Goal: Transaction & Acquisition: Download file/media

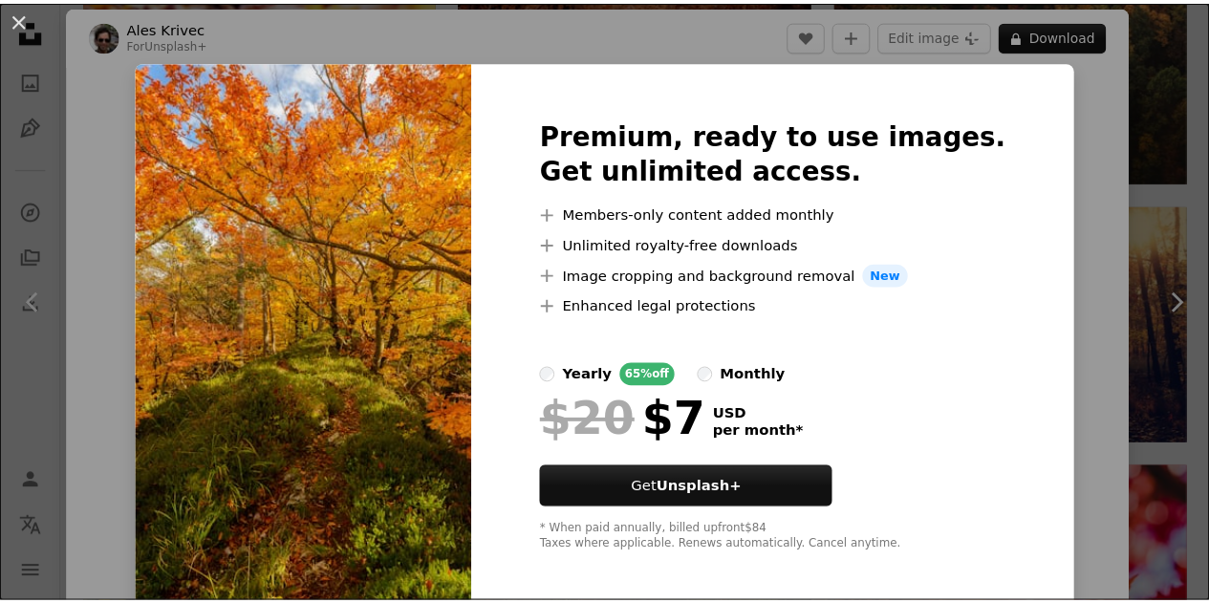
scroll to position [10, 0]
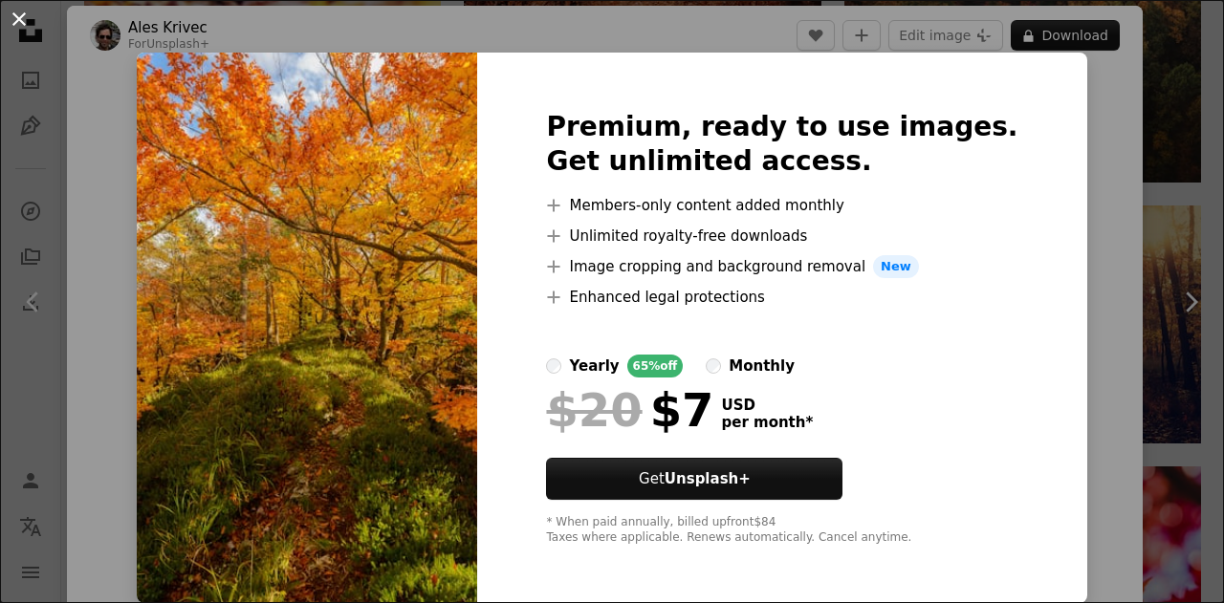
click at [21, 20] on button "An X shape" at bounding box center [19, 19] width 23 height 23
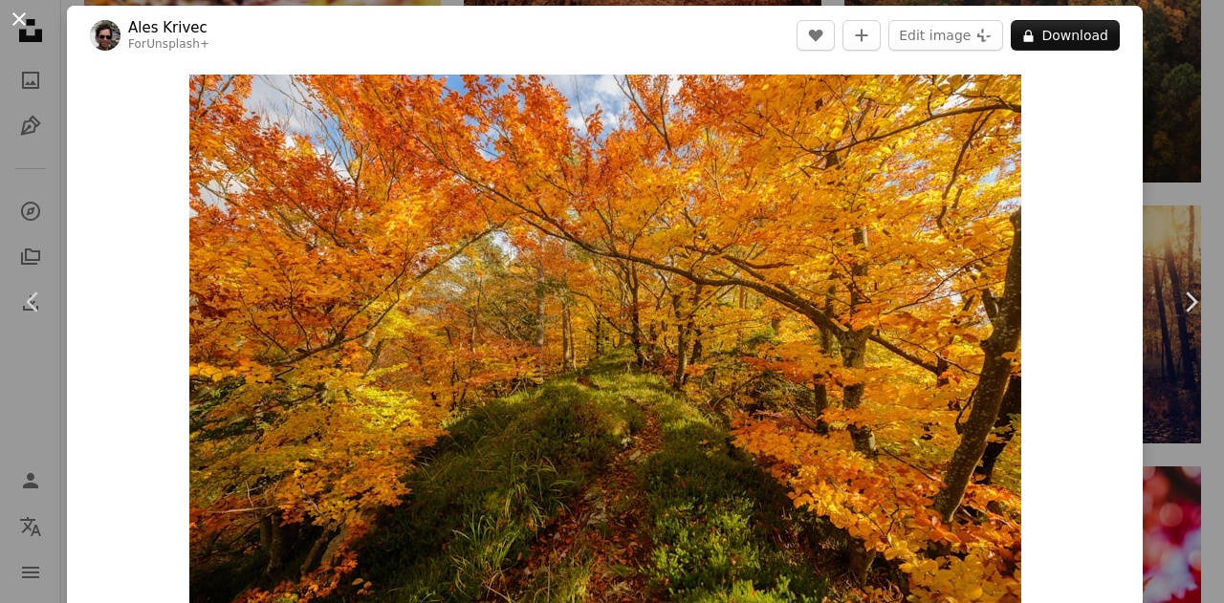
click at [11, 16] on button "An X shape" at bounding box center [19, 19] width 23 height 23
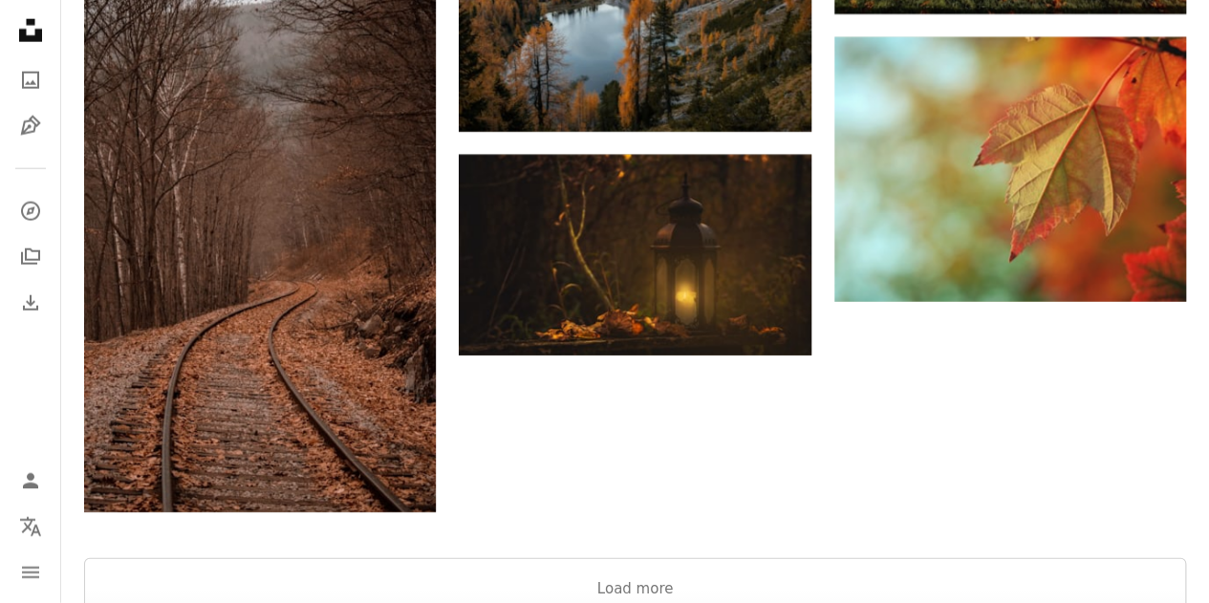
scroll to position [2464, 0]
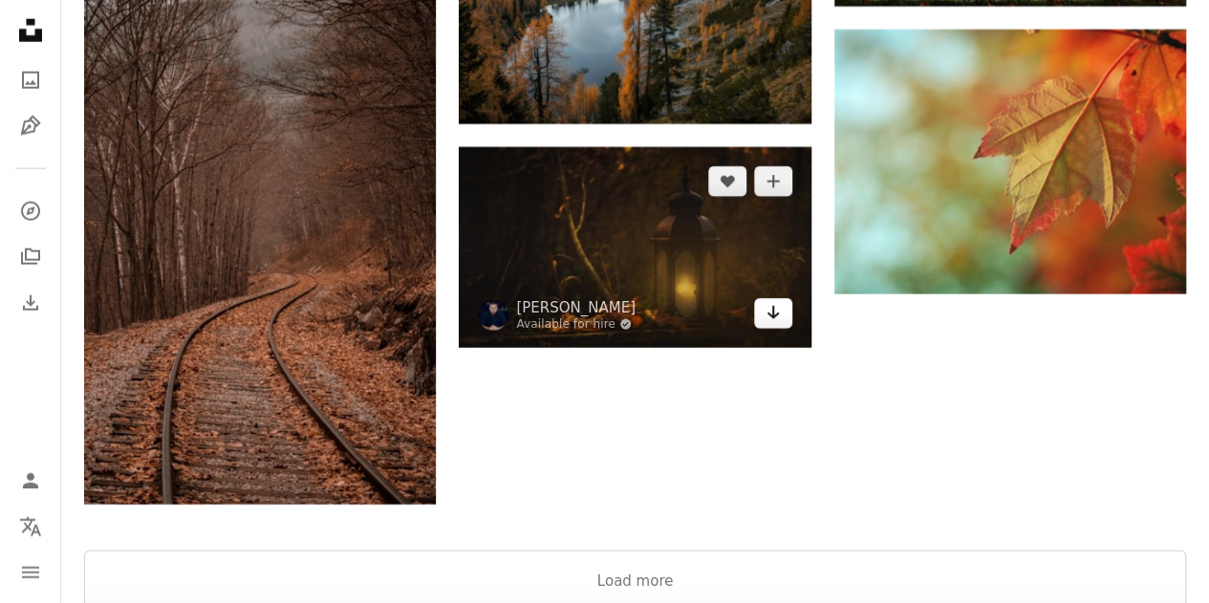
click at [771, 309] on icon "Arrow pointing down" at bounding box center [773, 312] width 15 height 23
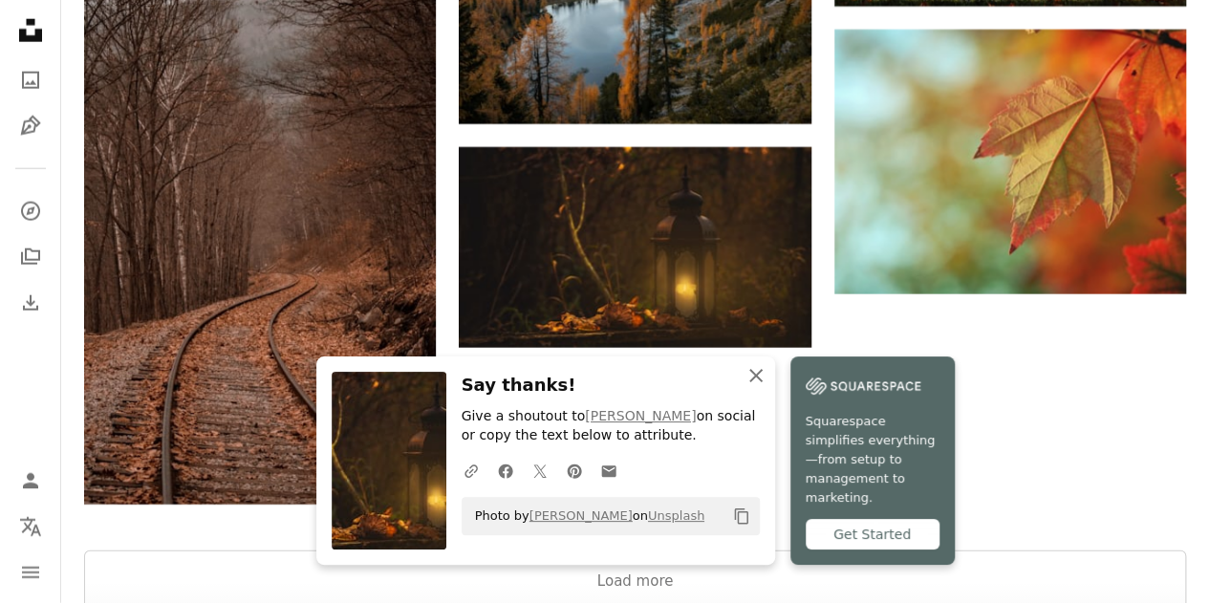
click at [757, 382] on icon "button" at bounding box center [756, 375] width 13 height 13
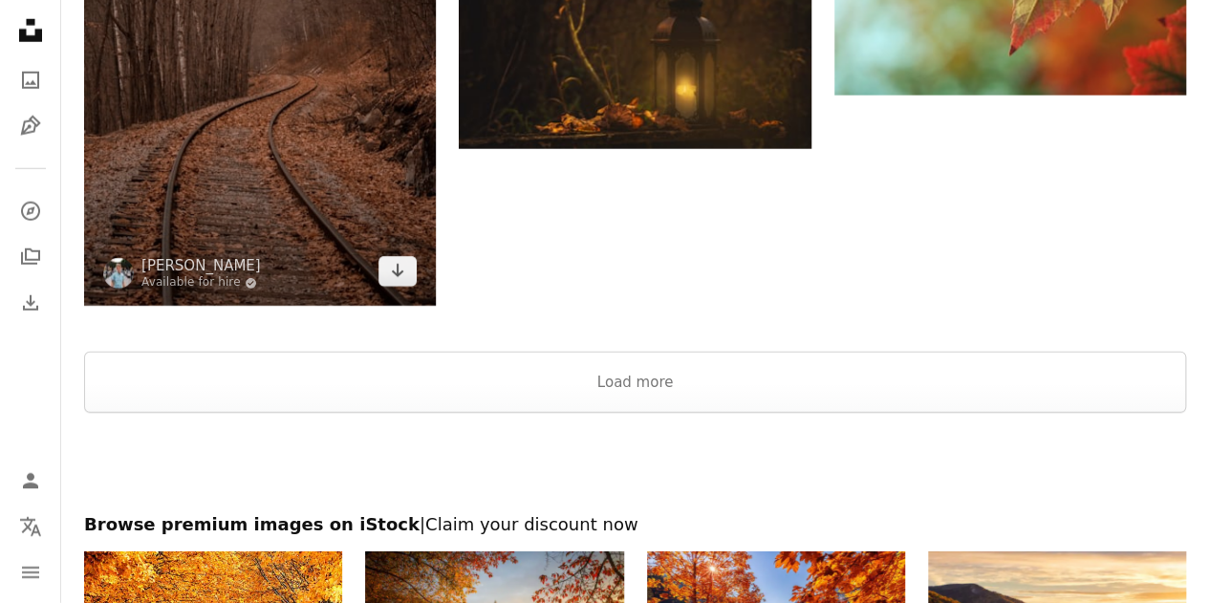
scroll to position [2664, 0]
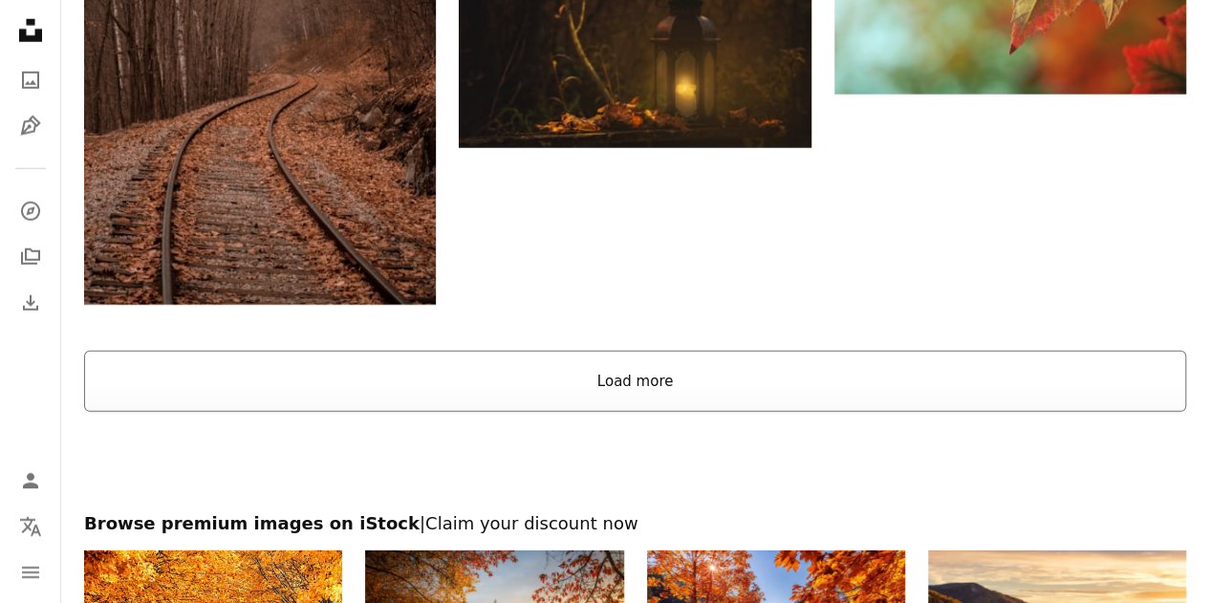
click at [463, 374] on button "Load more" at bounding box center [635, 381] width 1102 height 61
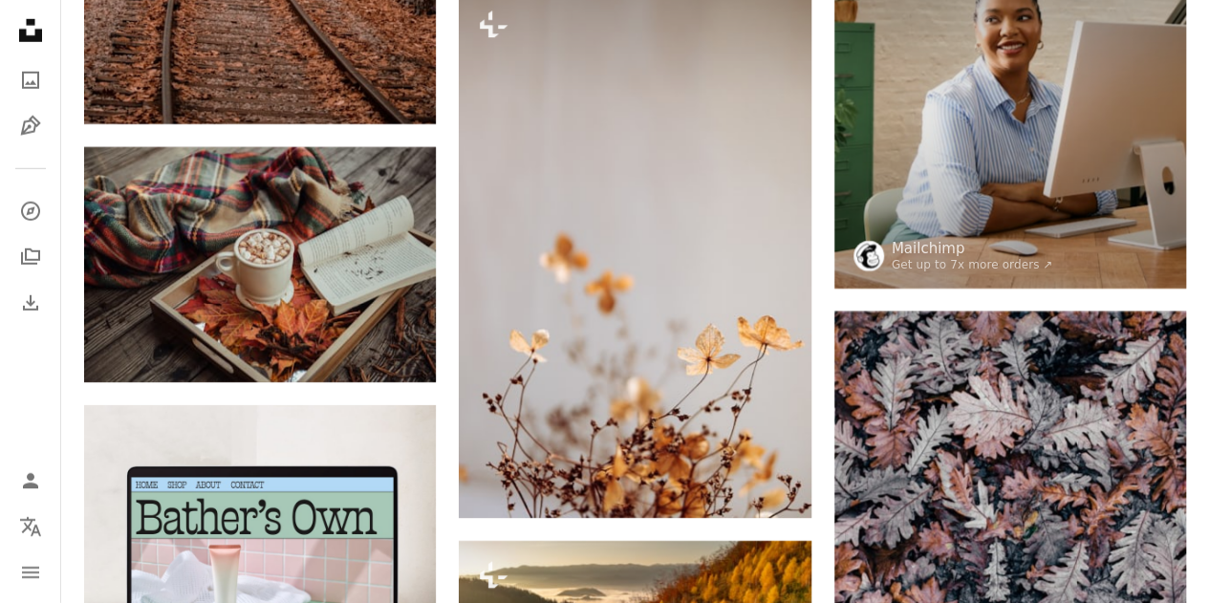
scroll to position [2845, 0]
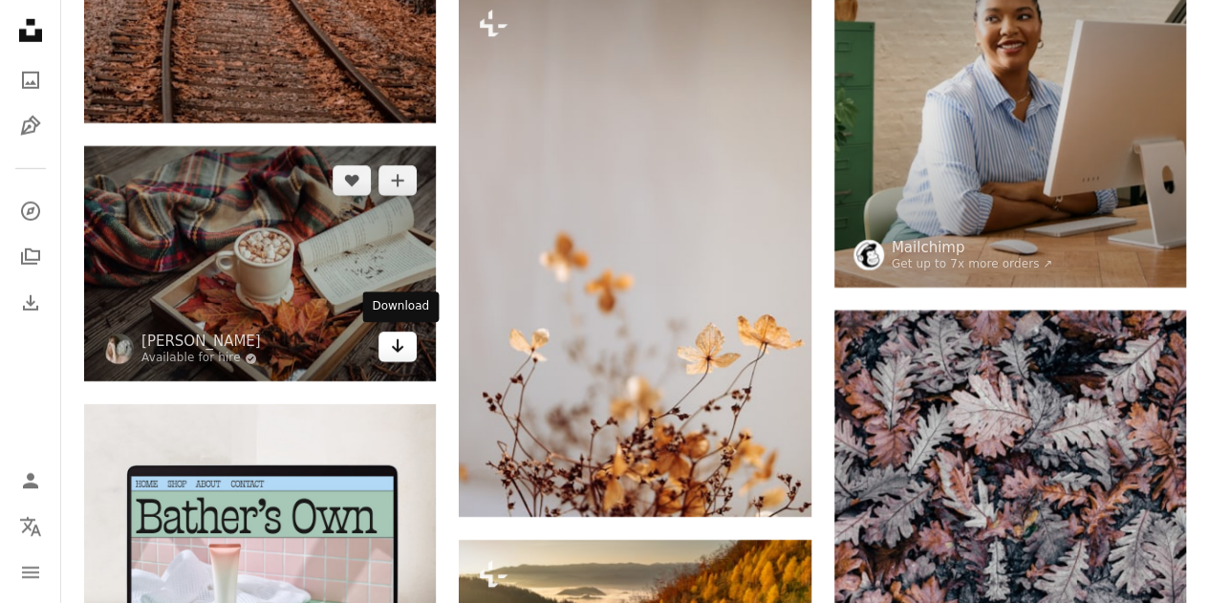
click at [402, 341] on icon "Arrow pointing down" at bounding box center [397, 346] width 15 height 23
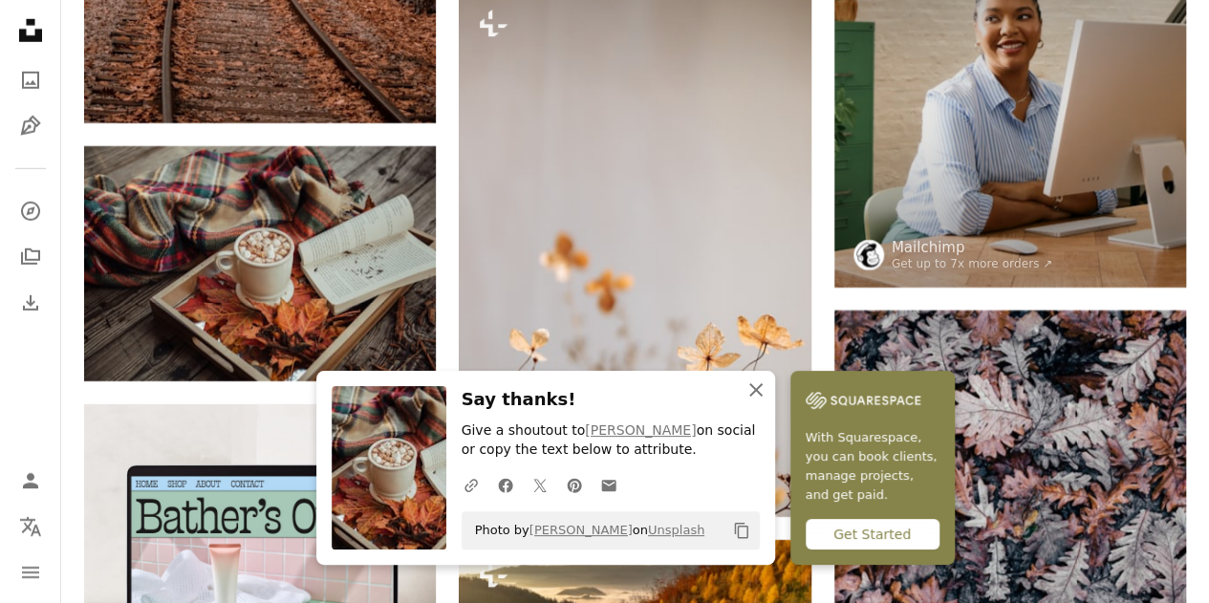
click at [750, 385] on icon "button" at bounding box center [756, 389] width 13 height 13
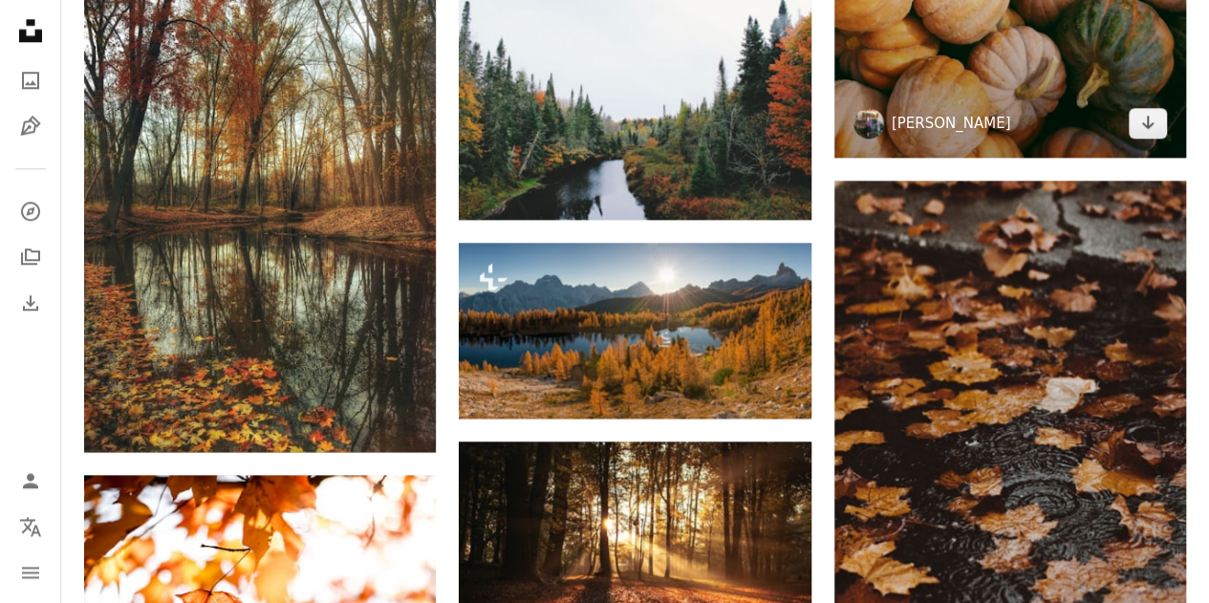
scroll to position [4667, 0]
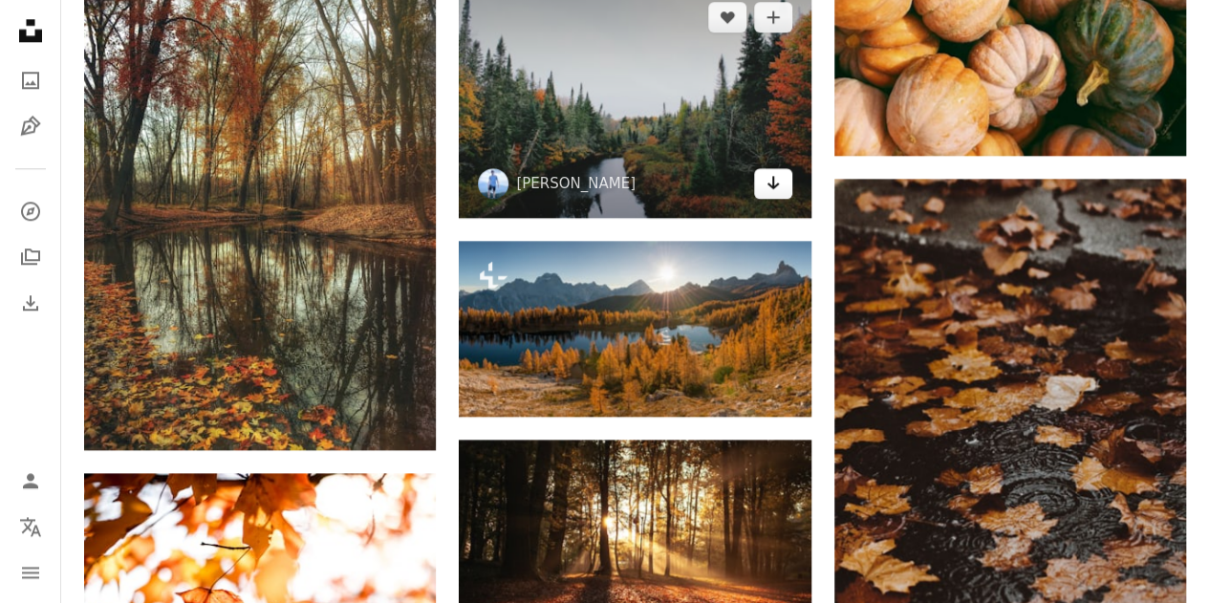
click at [766, 184] on icon "Arrow pointing down" at bounding box center [773, 182] width 15 height 23
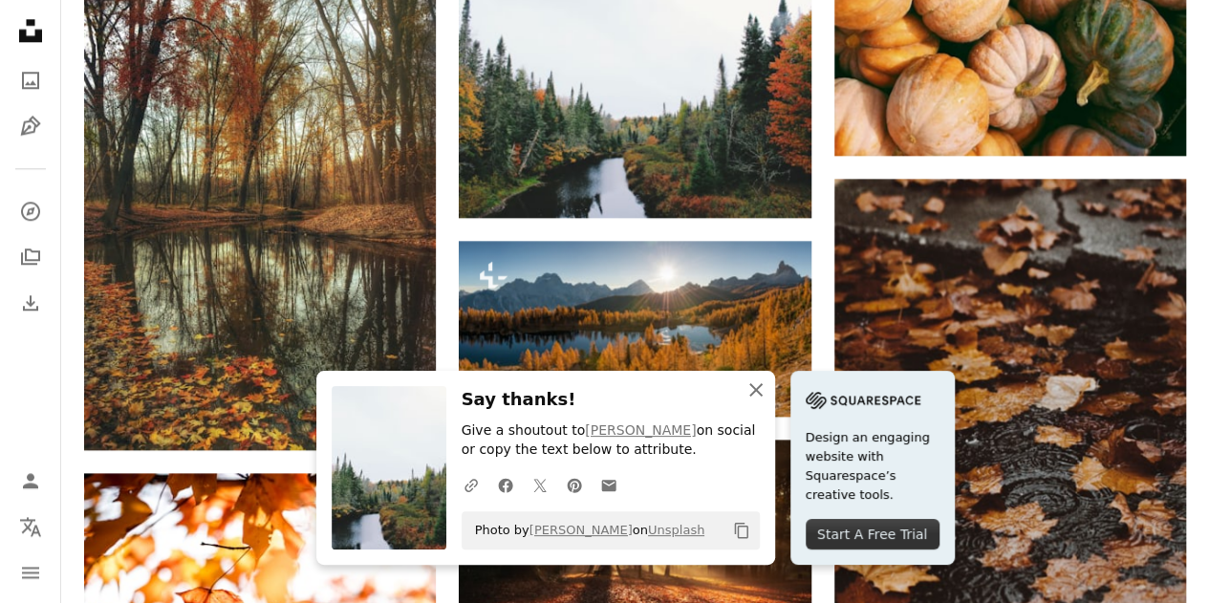
click at [753, 391] on icon "An X shape" at bounding box center [756, 390] width 23 height 23
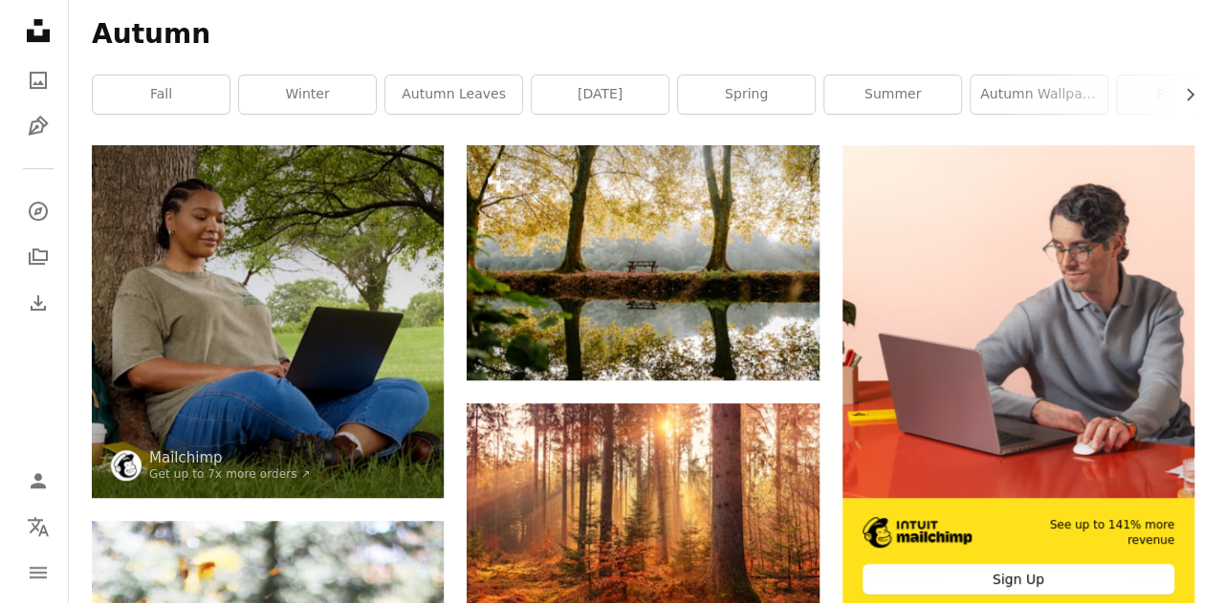
scroll to position [0, 0]
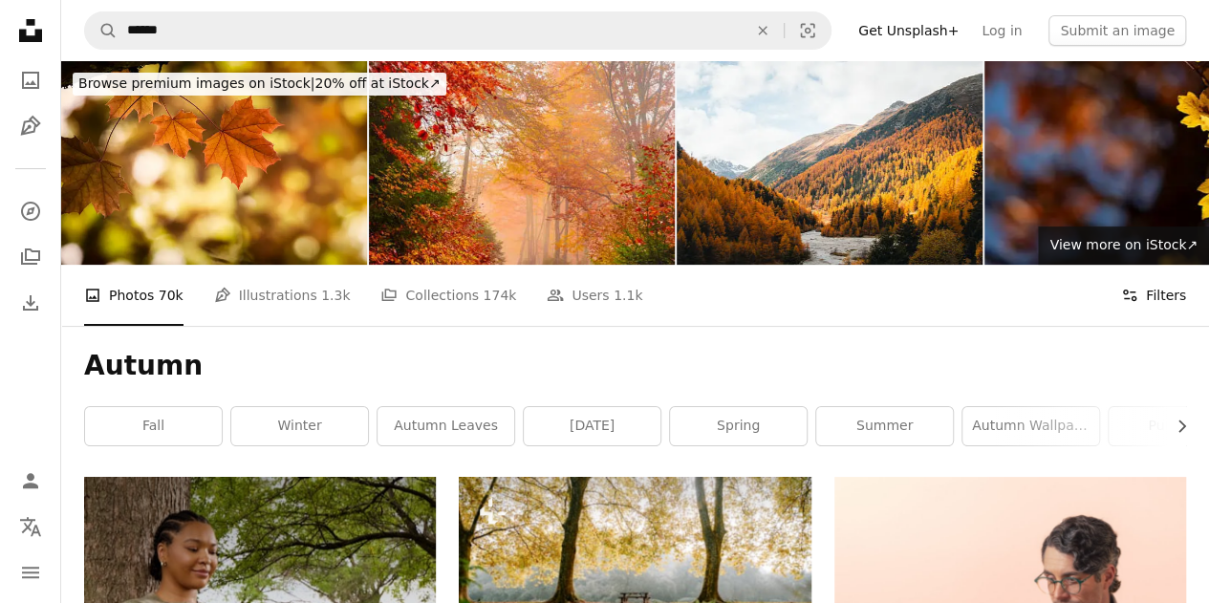
click at [1163, 276] on button "Filters Filters" at bounding box center [1153, 295] width 65 height 61
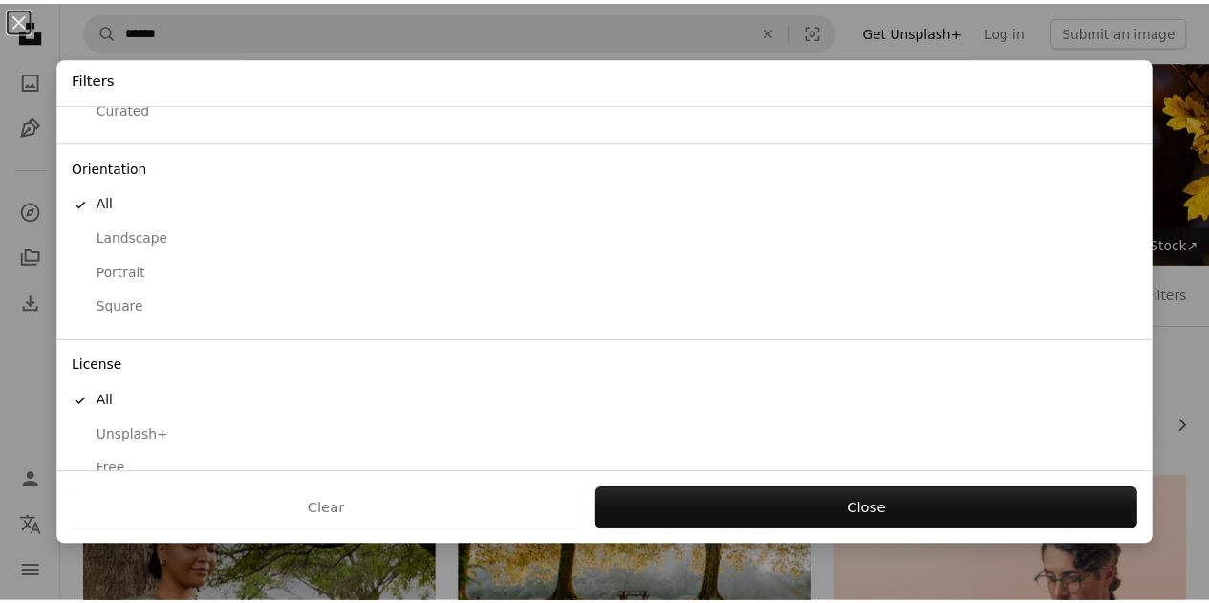
scroll to position [152, 0]
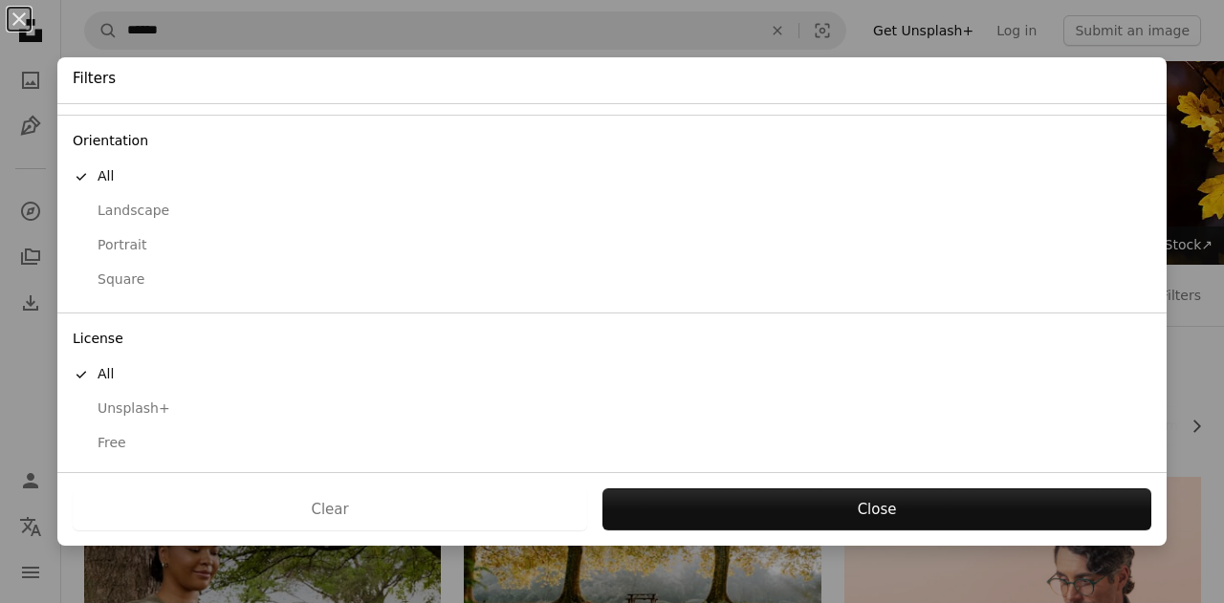
click at [119, 207] on div "Landscape" at bounding box center [612, 211] width 1078 height 19
click at [107, 439] on div "Free" at bounding box center [612, 443] width 1078 height 19
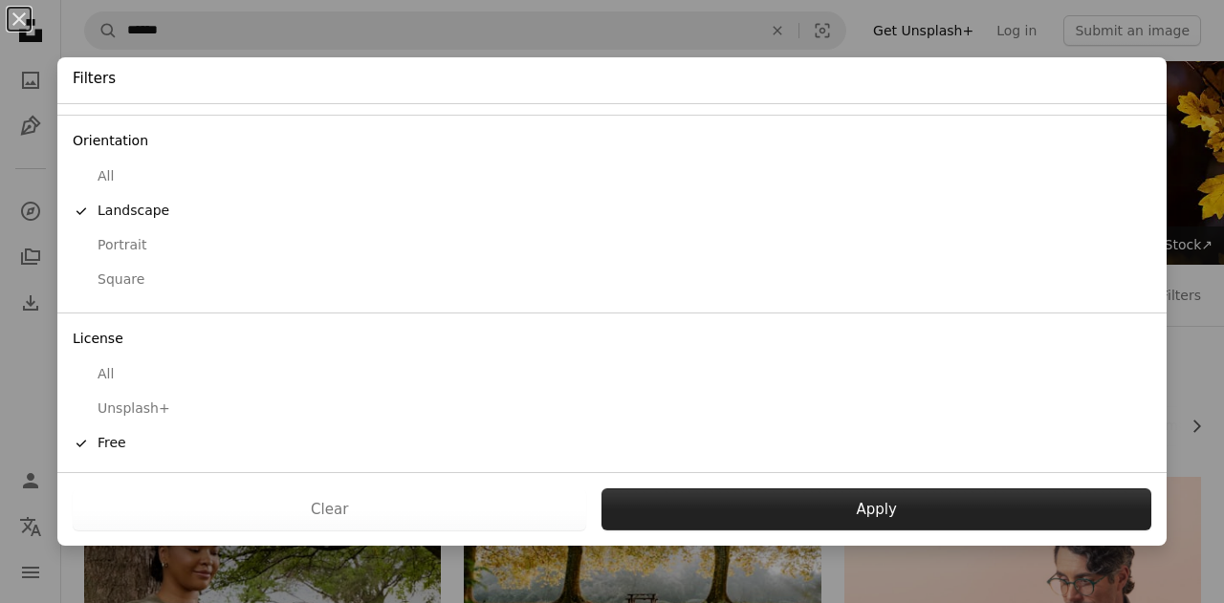
click at [750, 502] on button "Apply" at bounding box center [876, 510] width 550 height 42
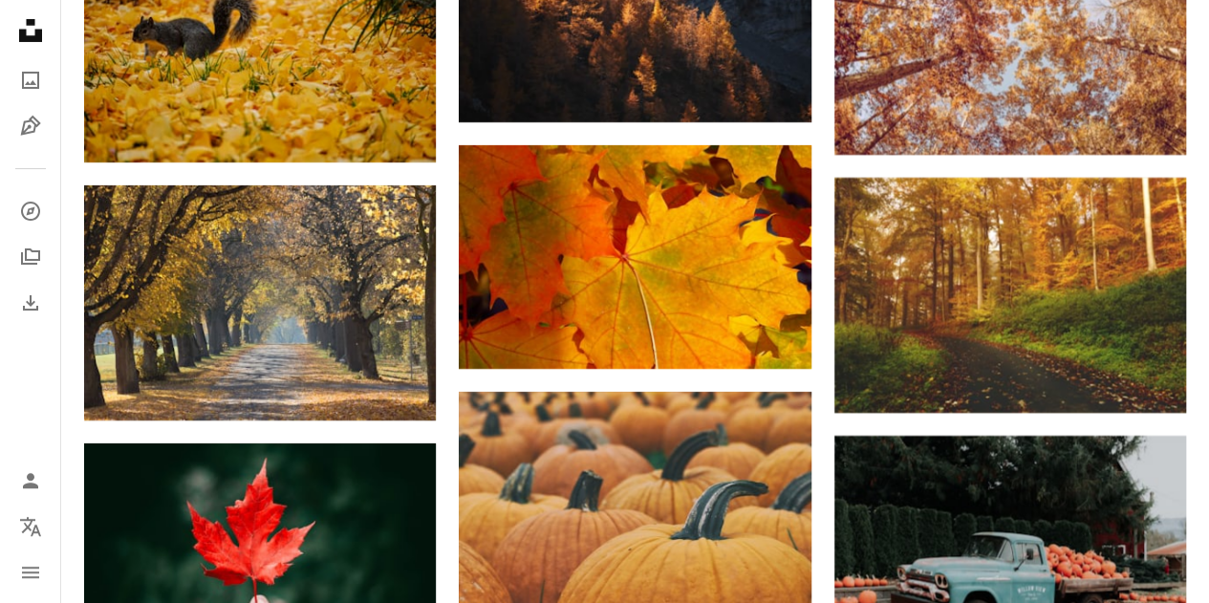
scroll to position [7079, 0]
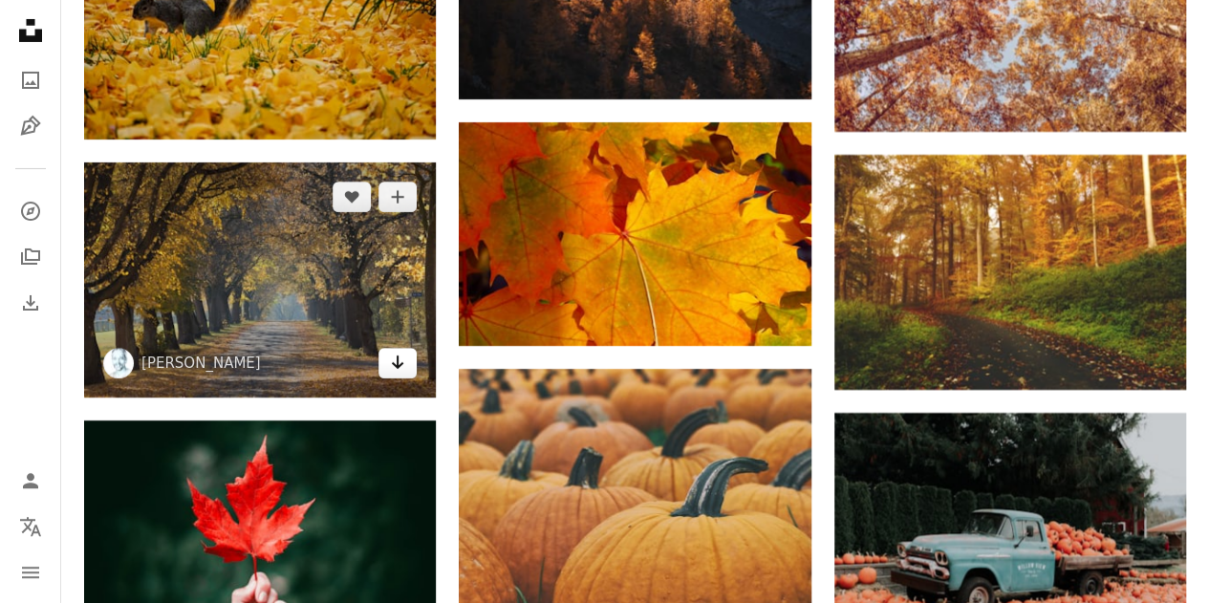
click at [397, 361] on icon "Download" at bounding box center [398, 362] width 12 height 13
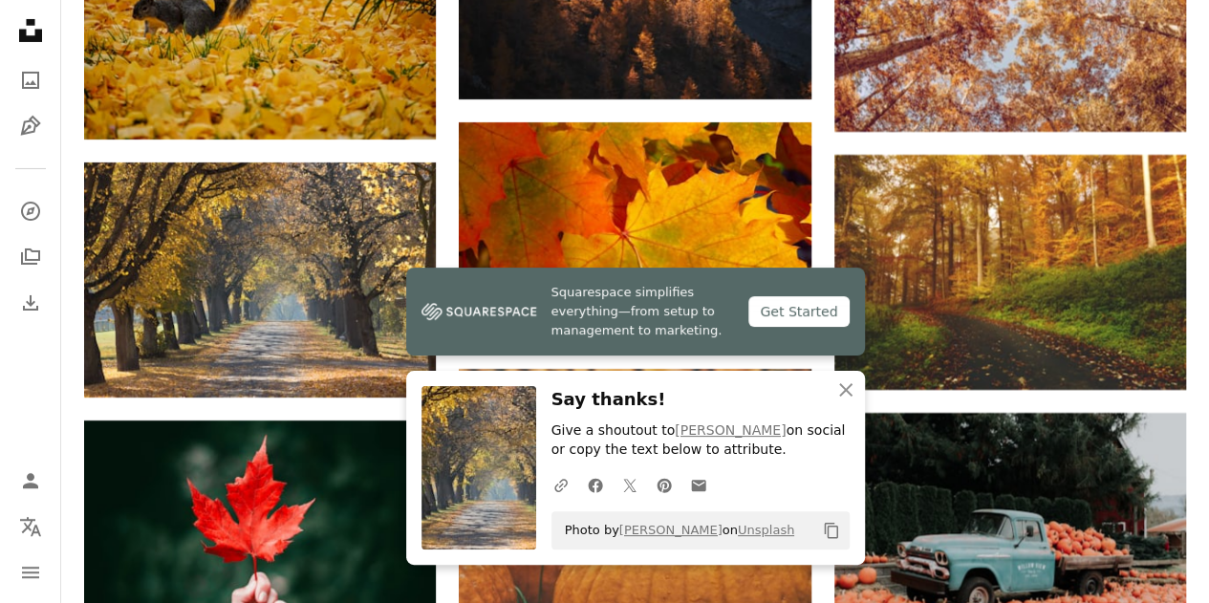
click at [852, 392] on icon "An X shape" at bounding box center [846, 390] width 23 height 23
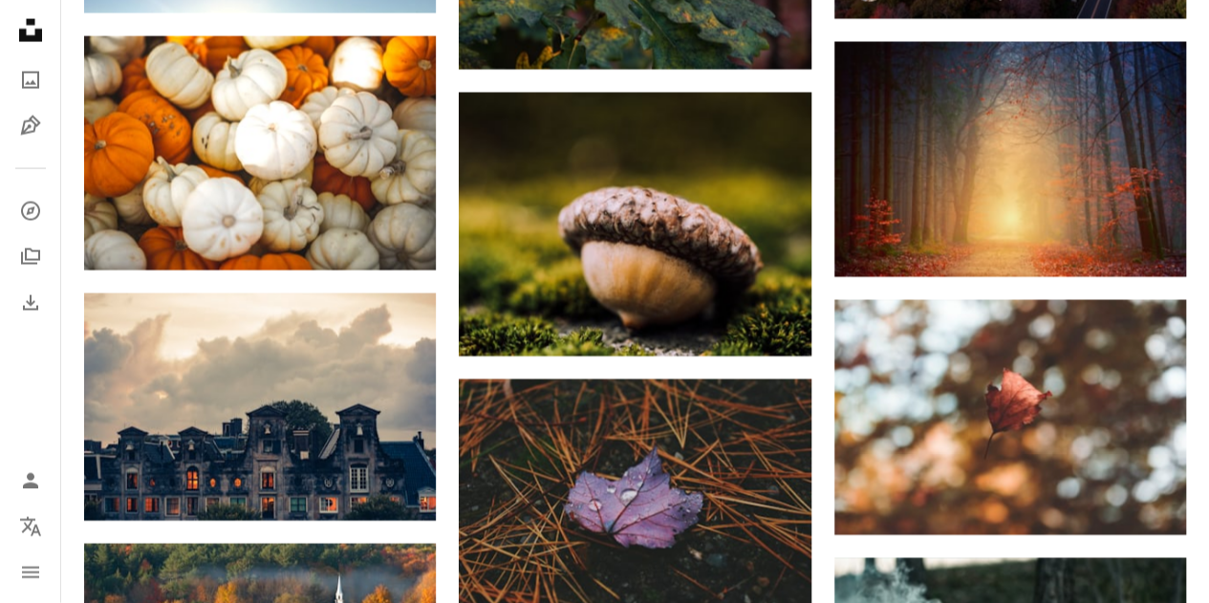
scroll to position [13020, 0]
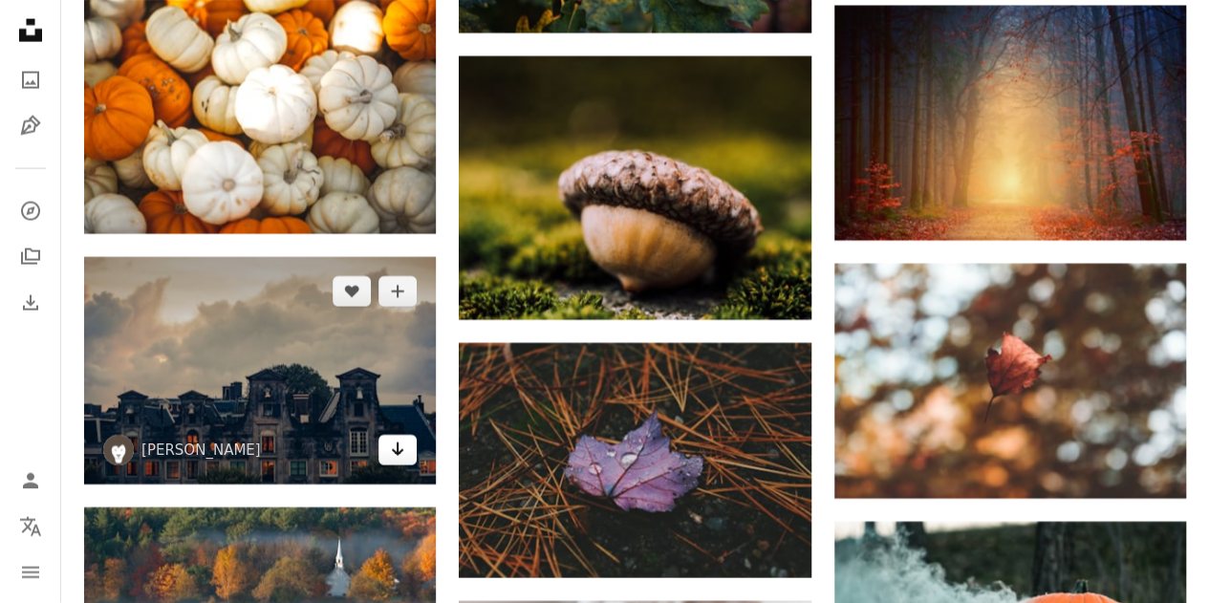
click at [402, 446] on icon "Download" at bounding box center [398, 449] width 12 height 13
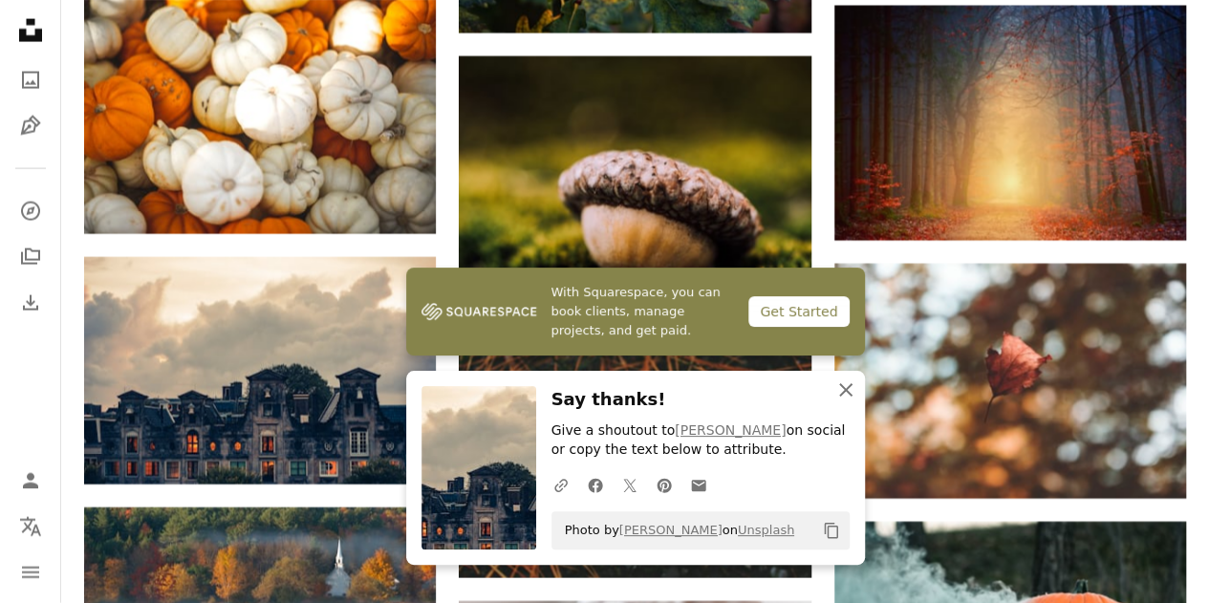
click at [847, 394] on icon "button" at bounding box center [845, 389] width 13 height 13
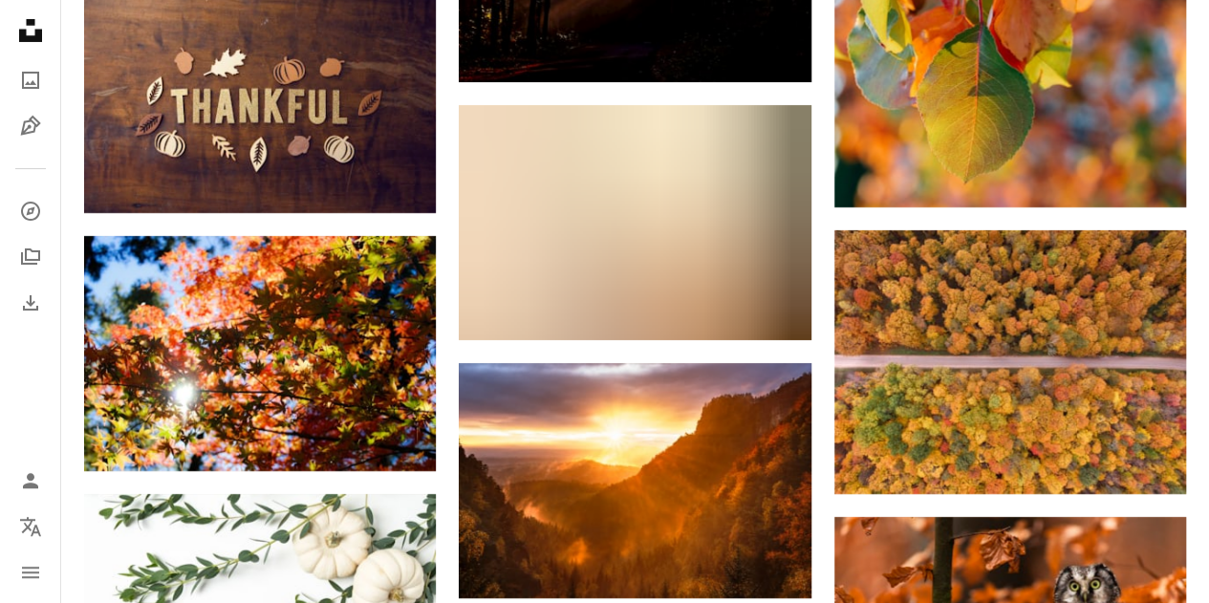
scroll to position [14308, 0]
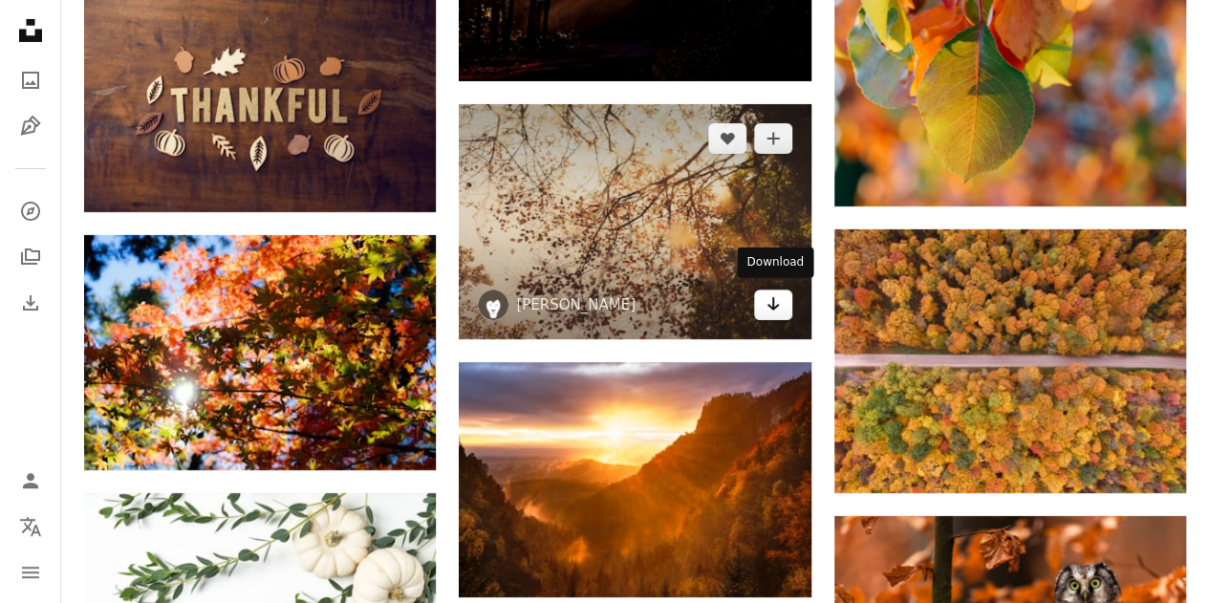
click at [770, 307] on icon "Arrow pointing down" at bounding box center [773, 304] width 15 height 23
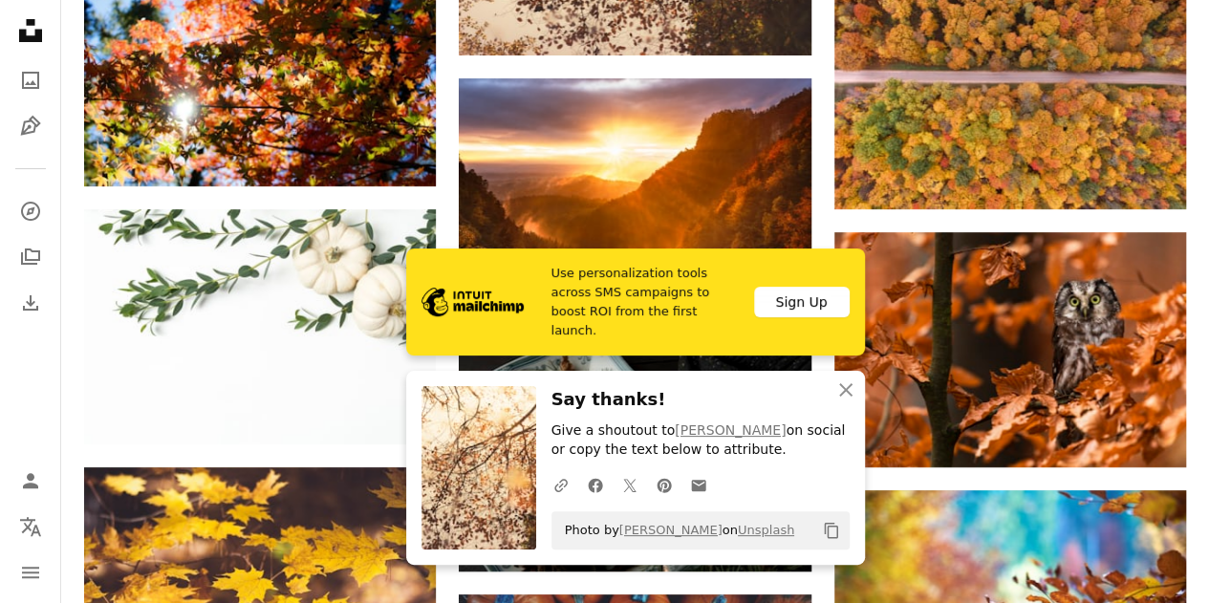
scroll to position [14594, 0]
